Goal: Transaction & Acquisition: Purchase product/service

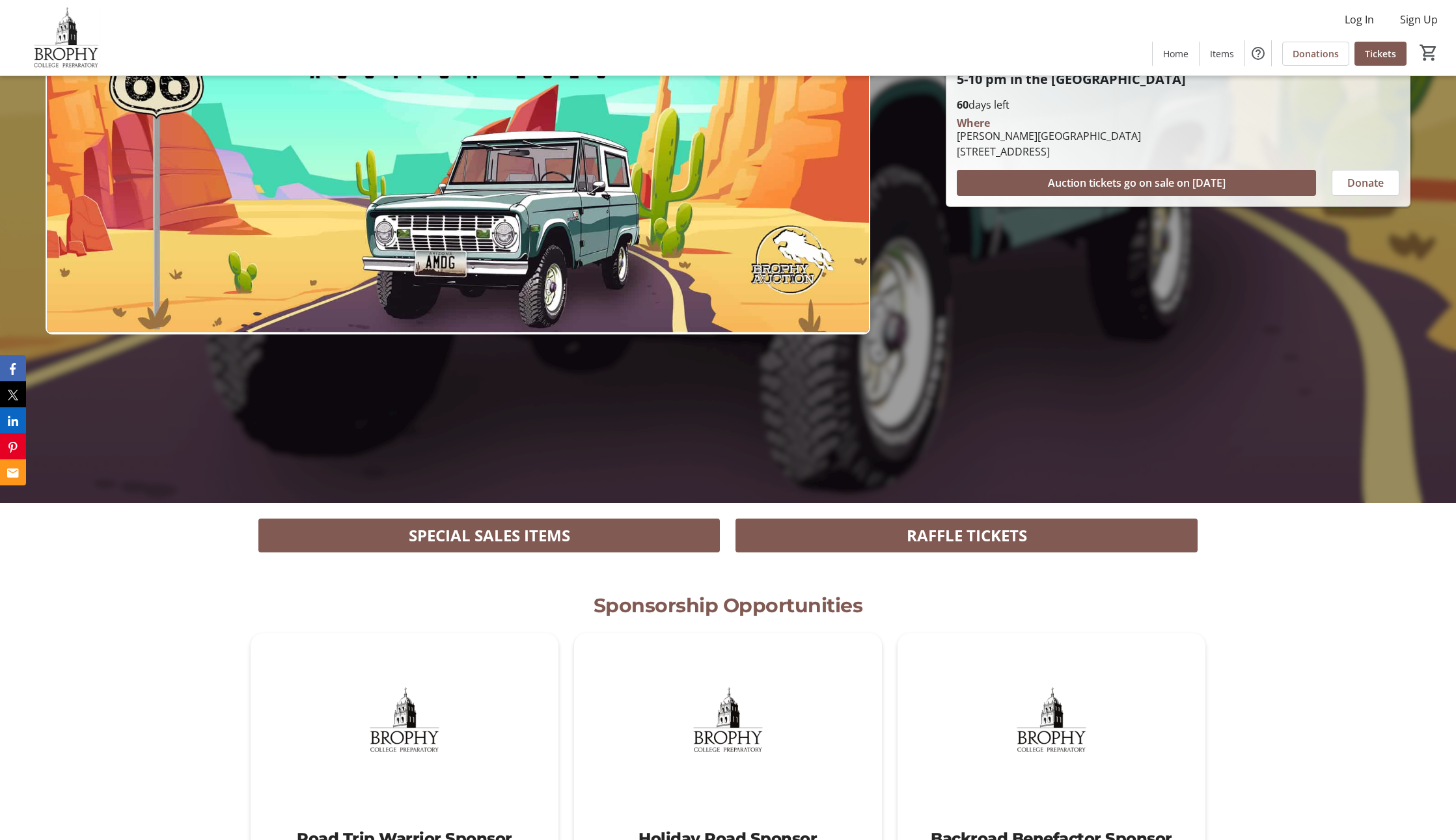
scroll to position [331, 0]
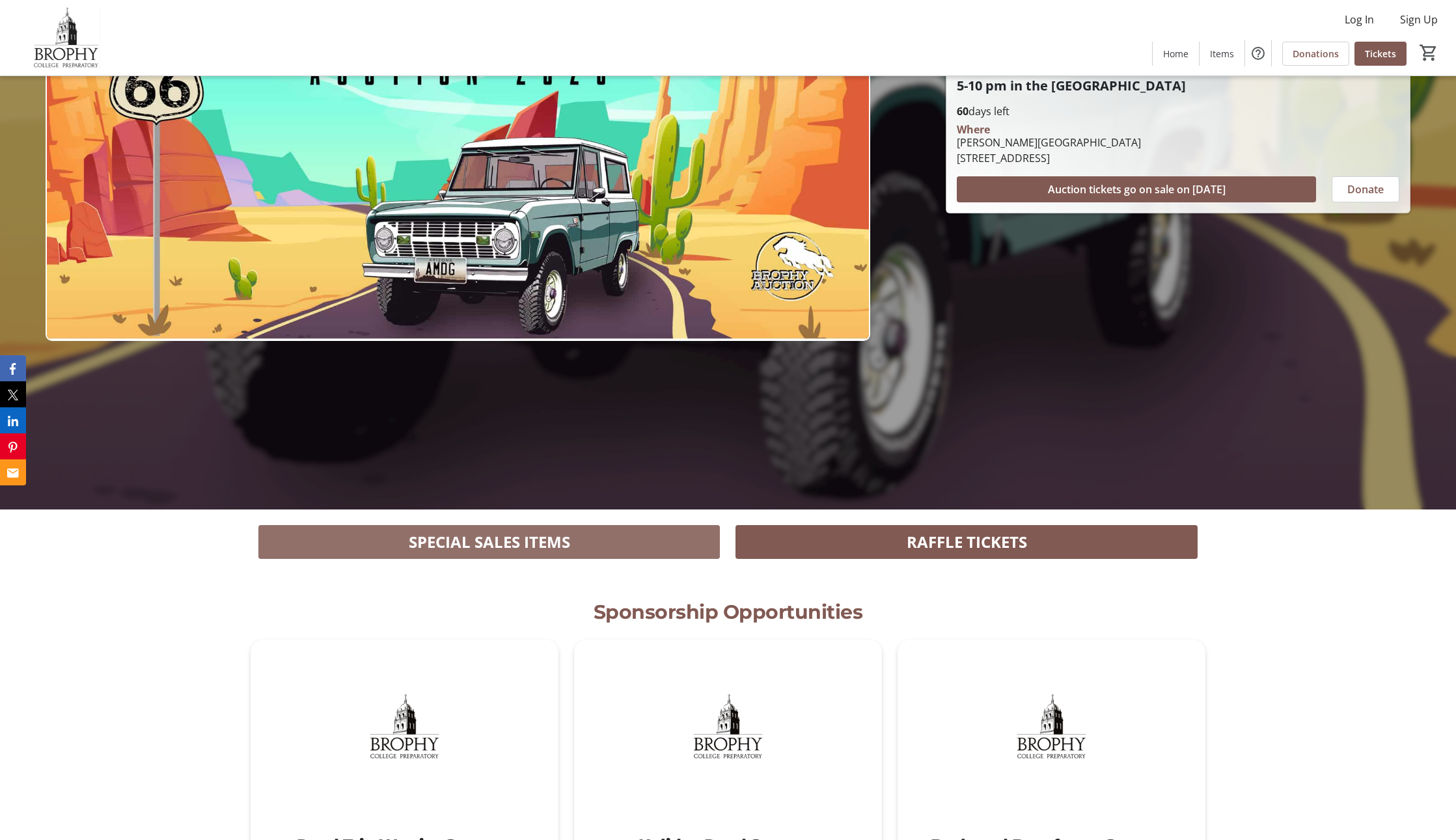
click at [505, 550] on span "SPECIAL SALES ITEMS" at bounding box center [489, 542] width 161 height 24
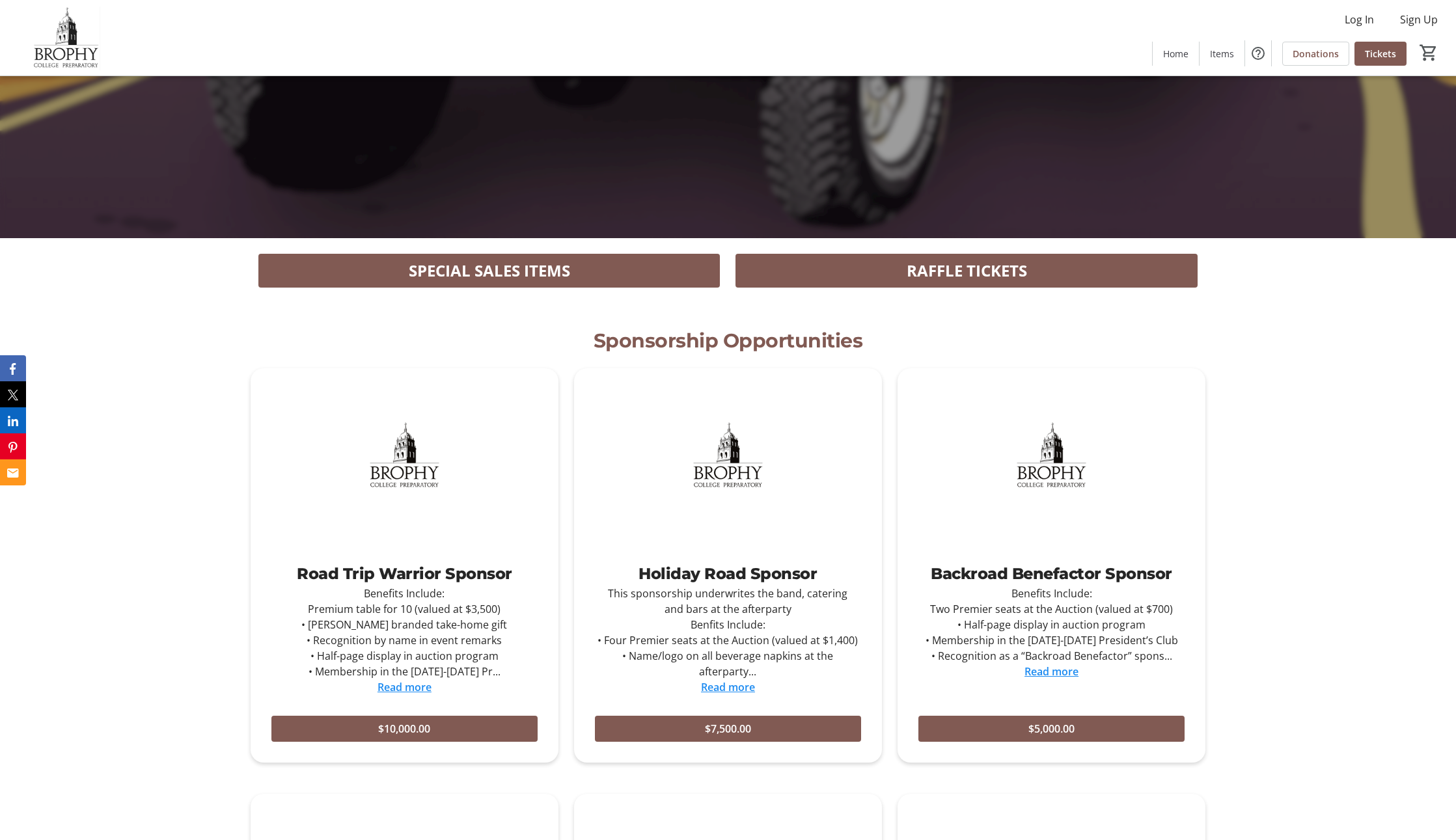
scroll to position [606, 0]
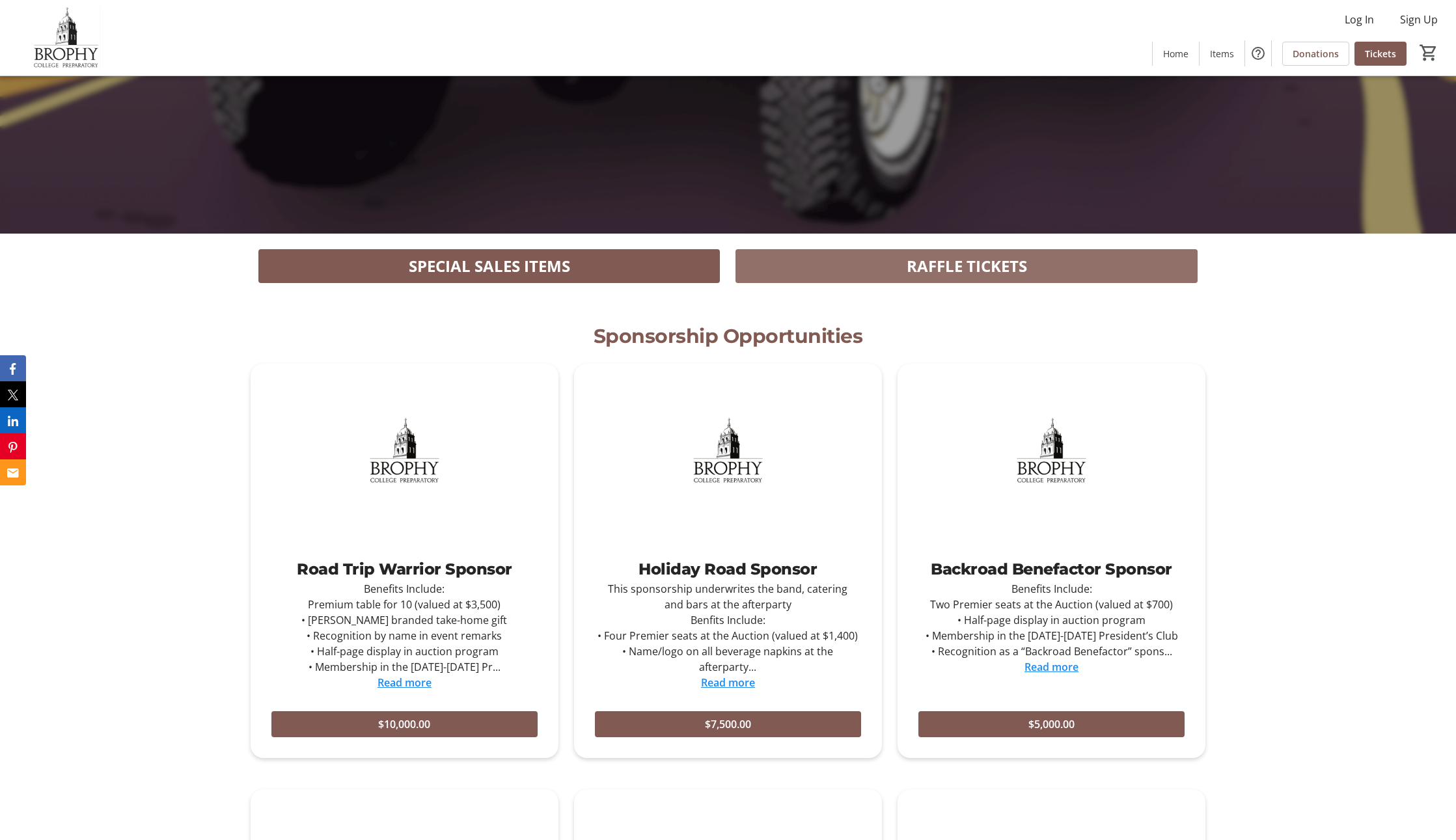
click at [864, 271] on span at bounding box center [966, 267] width 462 height 31
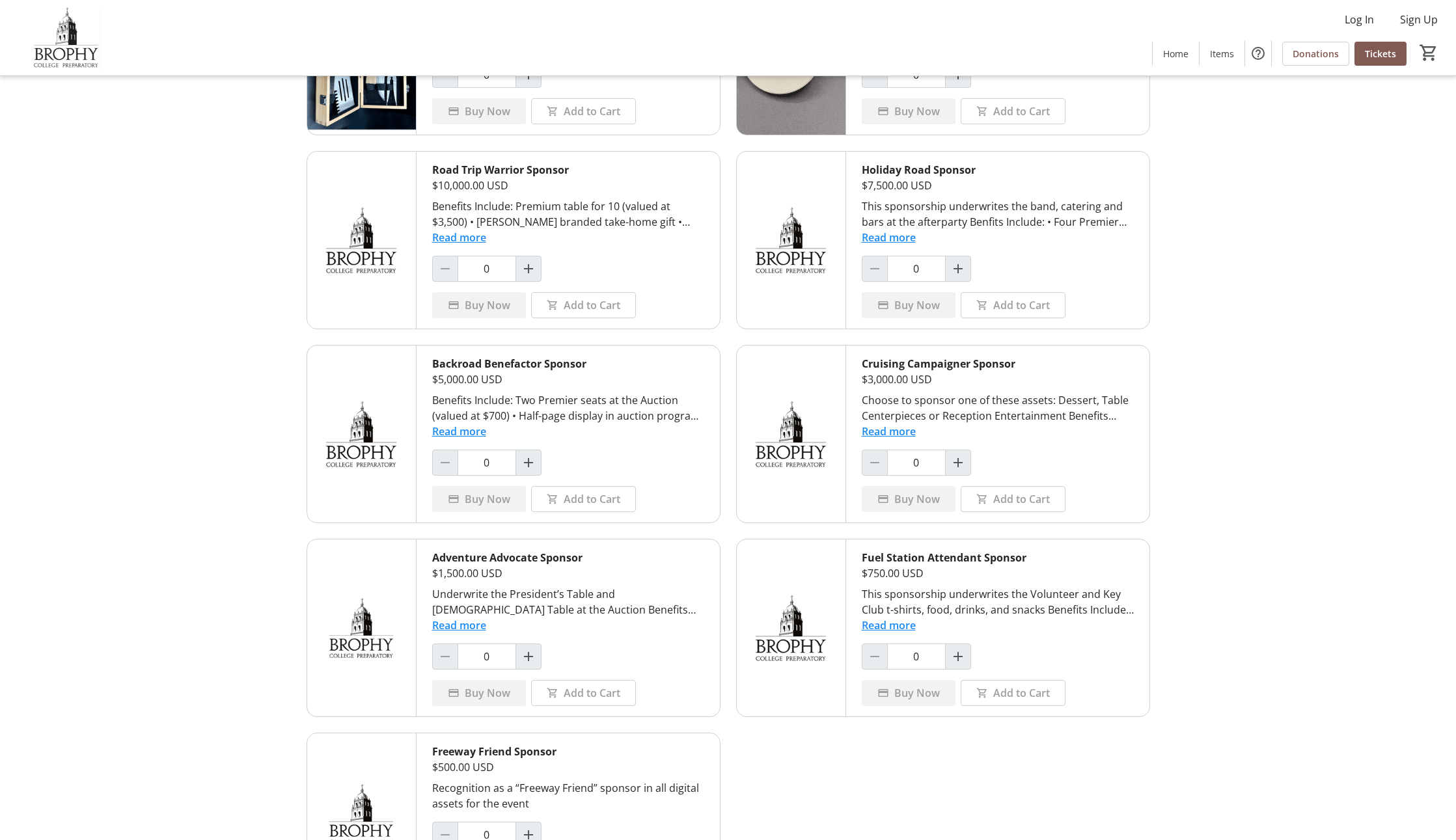
scroll to position [664, 0]
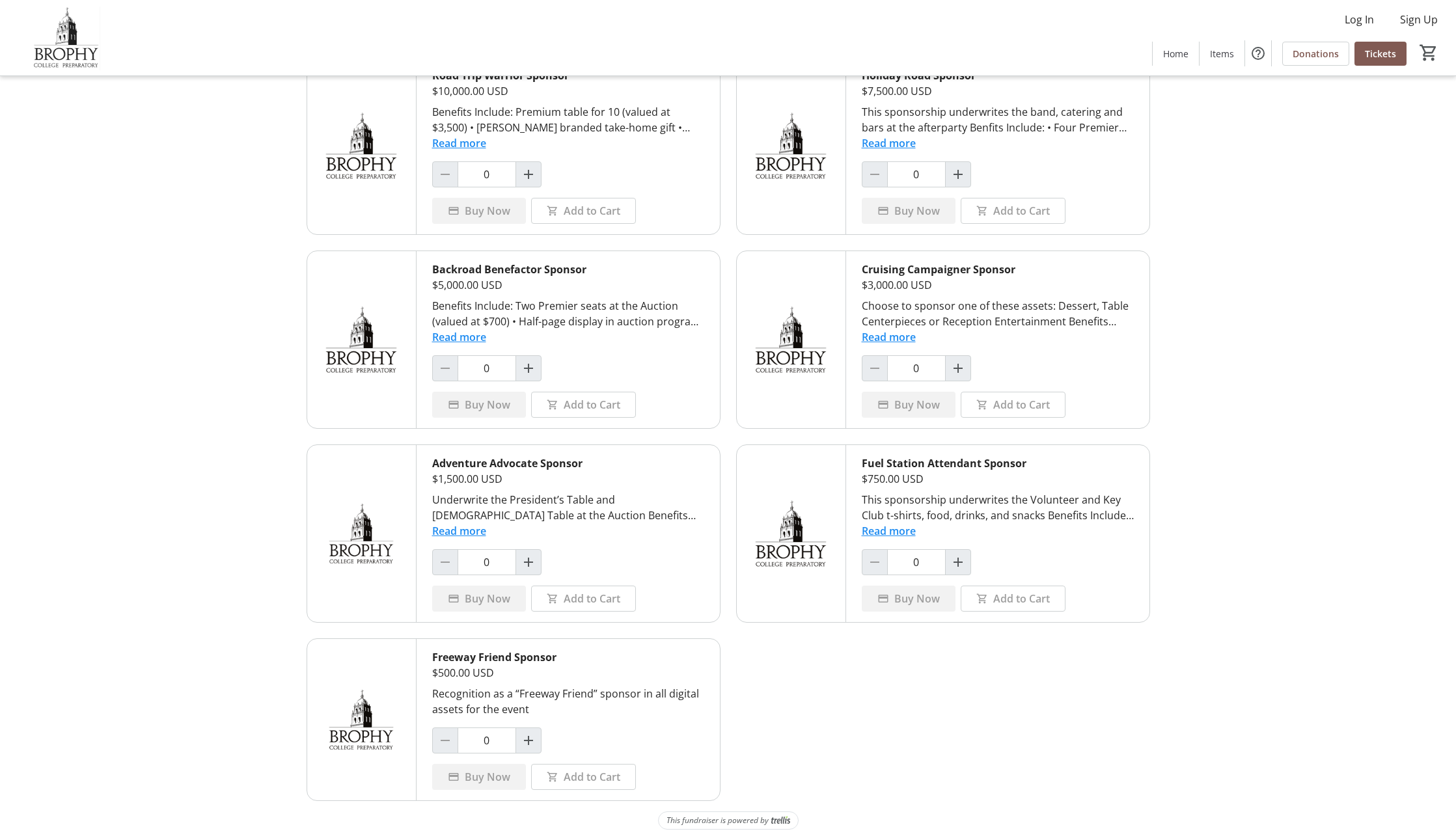
click at [893, 340] on button "Read more" at bounding box center [888, 337] width 54 height 16
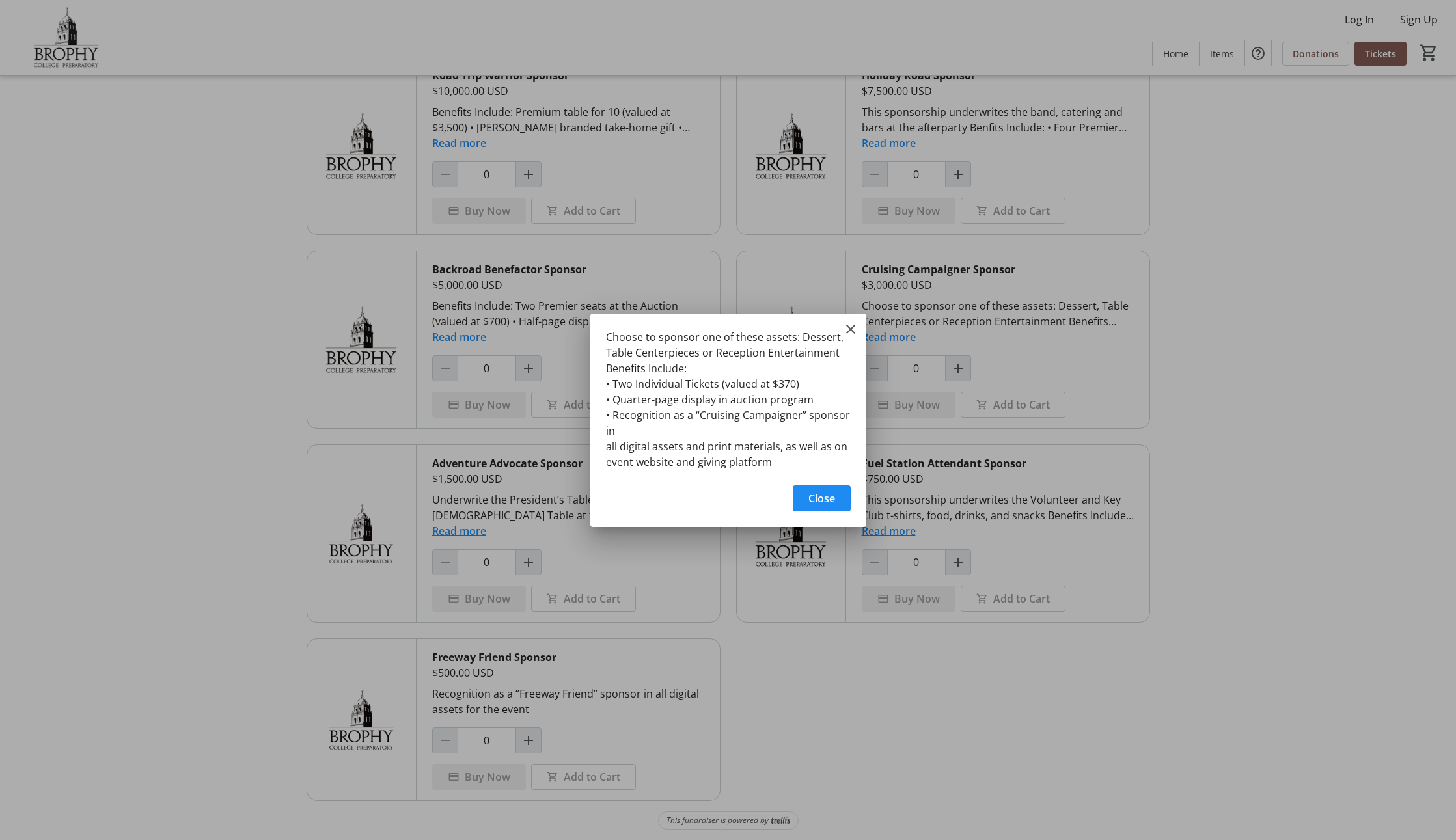
scroll to position [0, 0]
click at [857, 333] on mat-icon "Close" at bounding box center [850, 329] width 16 height 16
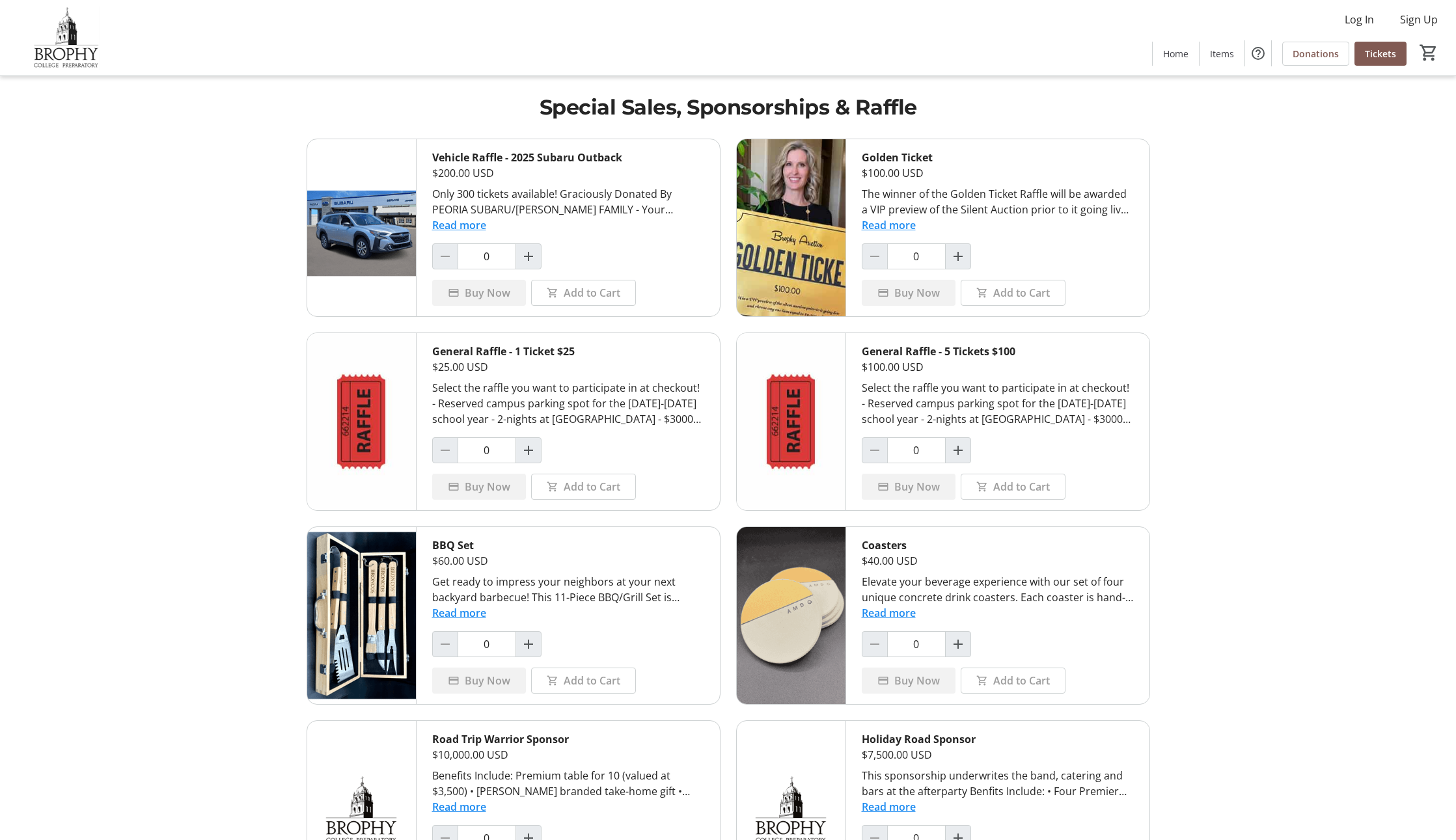
scroll to position [664, 0]
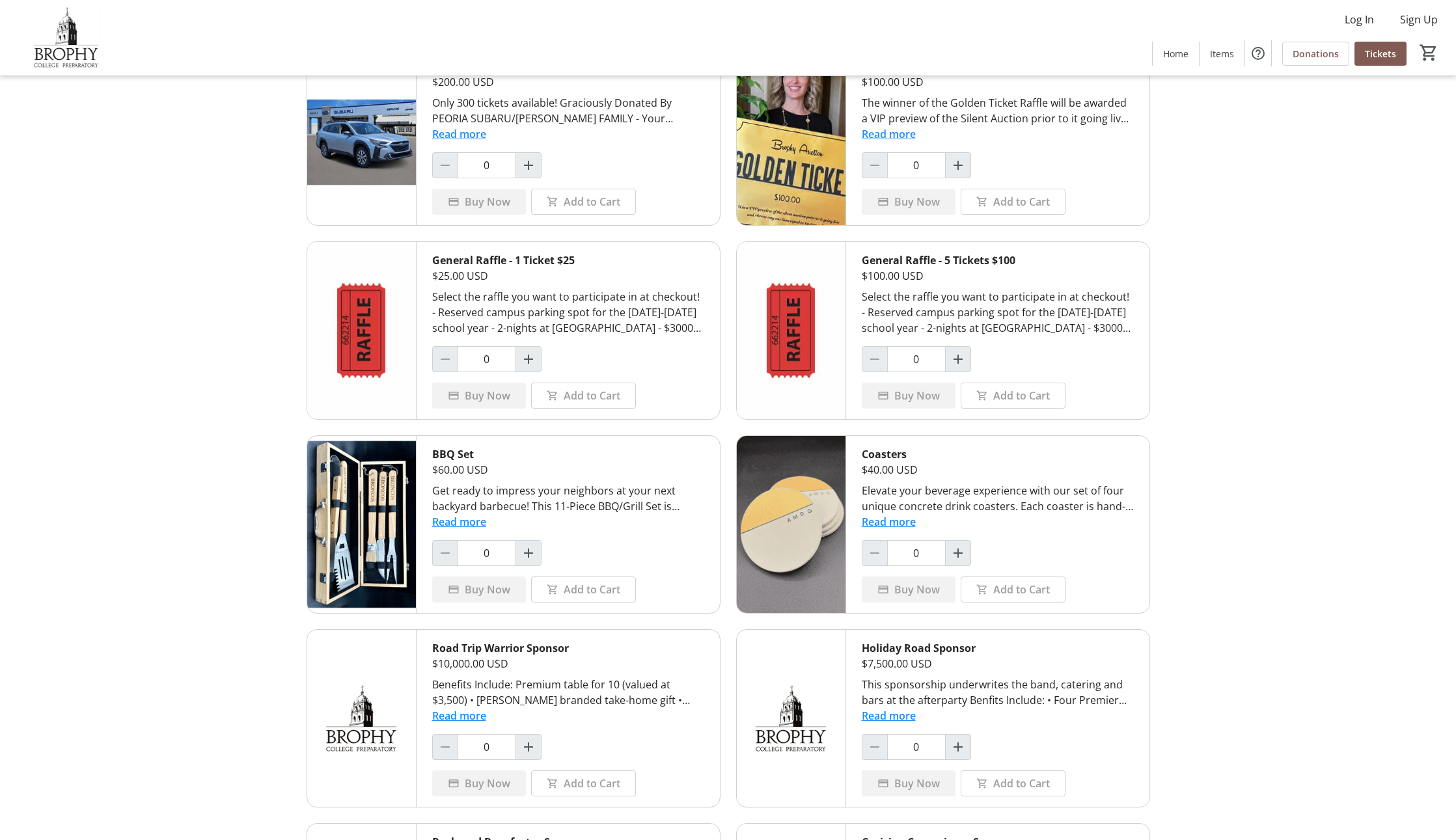
scroll to position [72, 0]
